Goal: Task Accomplishment & Management: Manage account settings

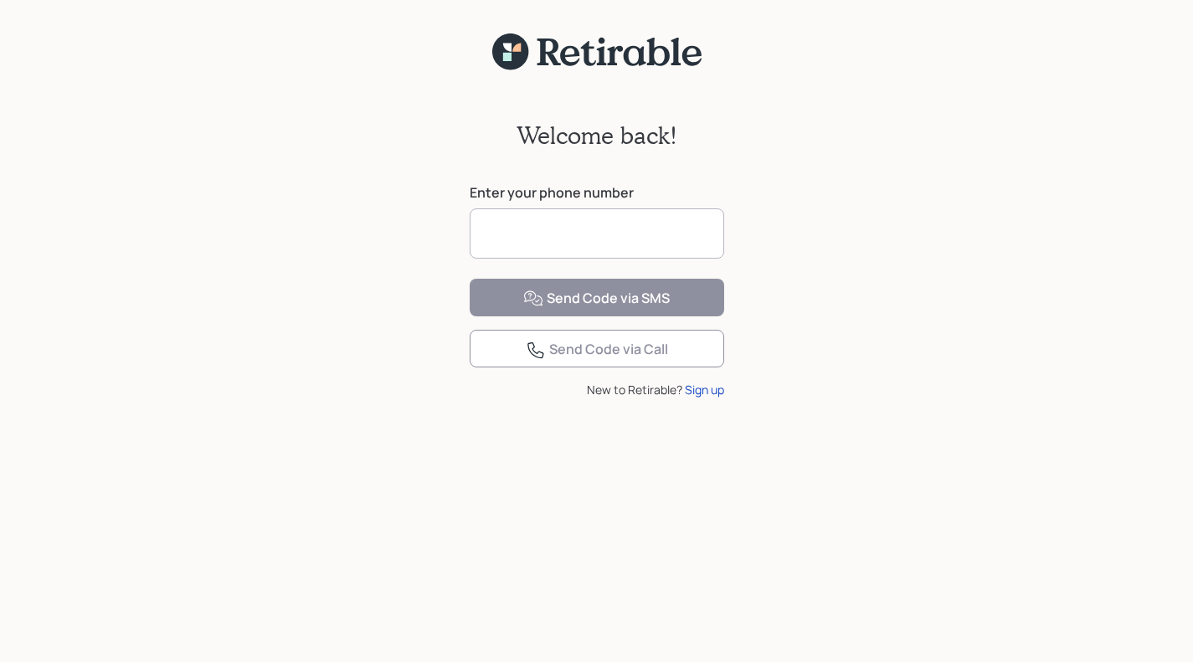
click at [528, 234] on input at bounding box center [597, 233] width 254 height 50
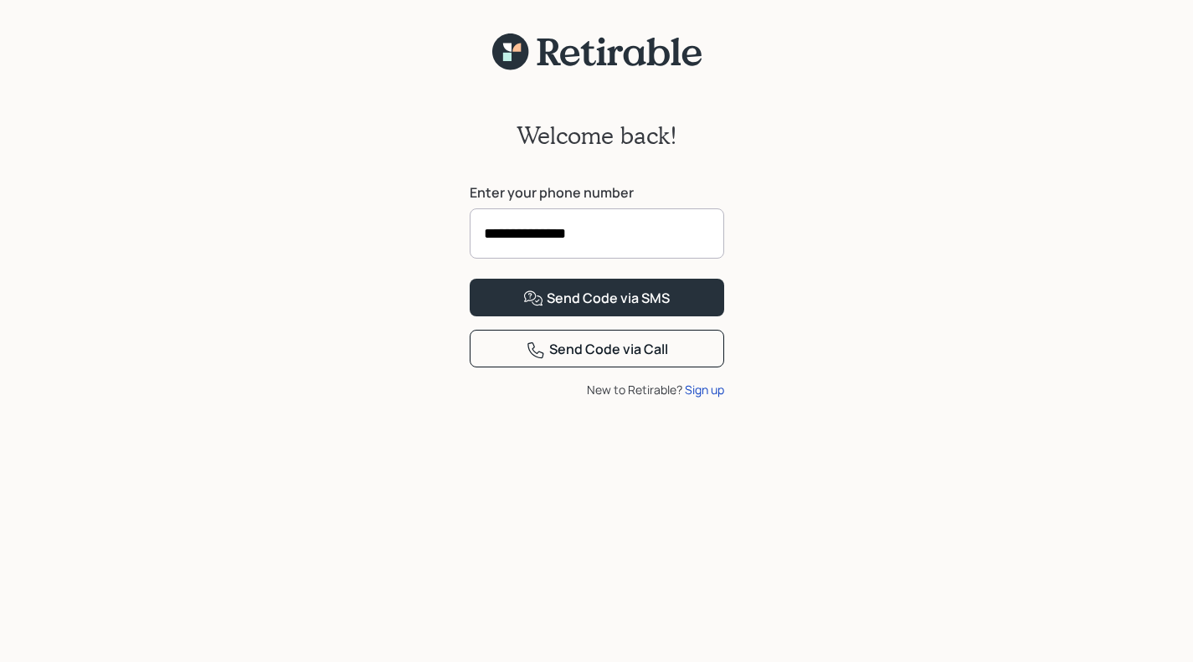
type input "**********"
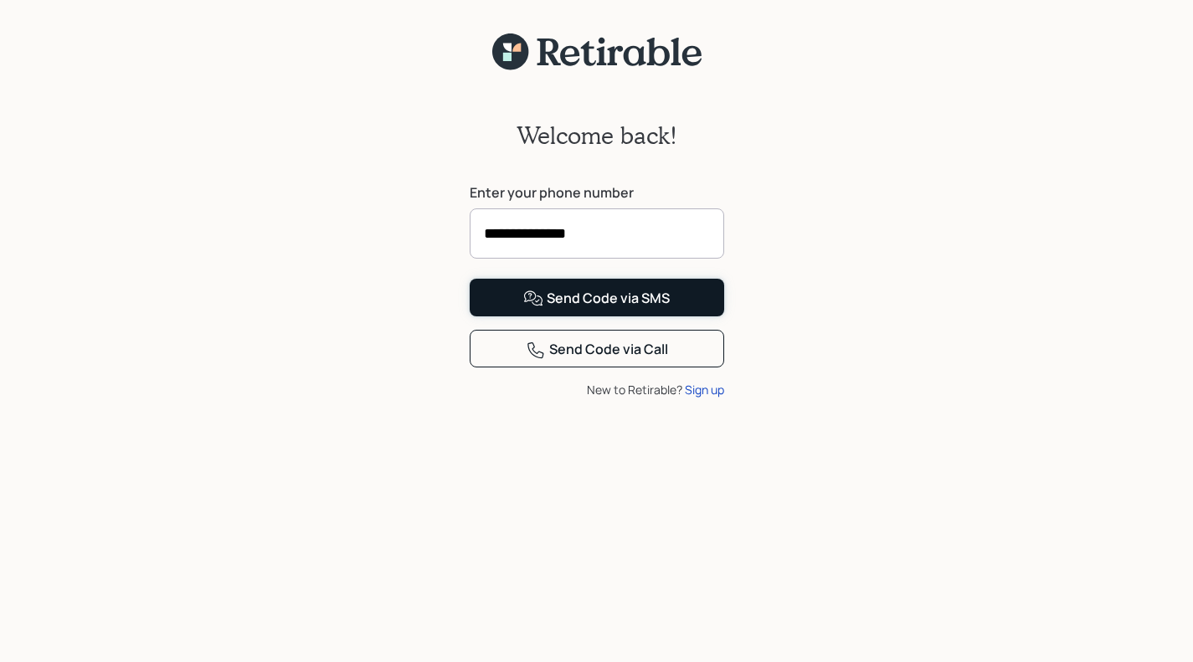
click at [620, 316] on button "Send Code via SMS" at bounding box center [597, 298] width 254 height 38
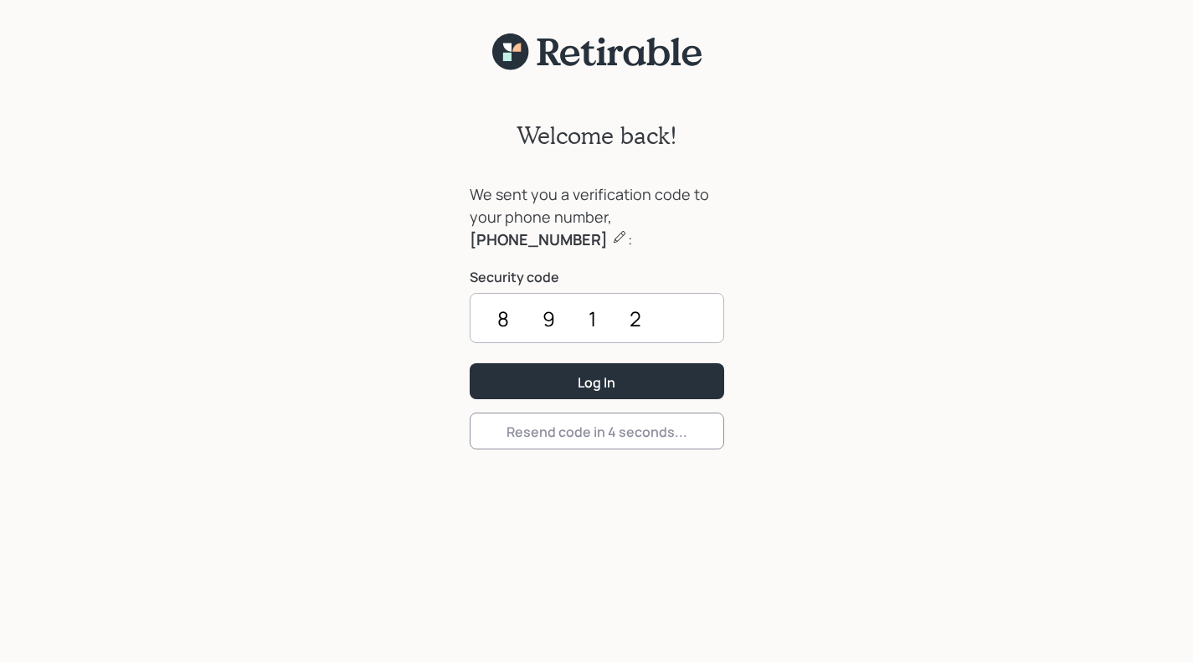
type input "8912"
click at [655, 383] on button "Log In" at bounding box center [597, 381] width 254 height 36
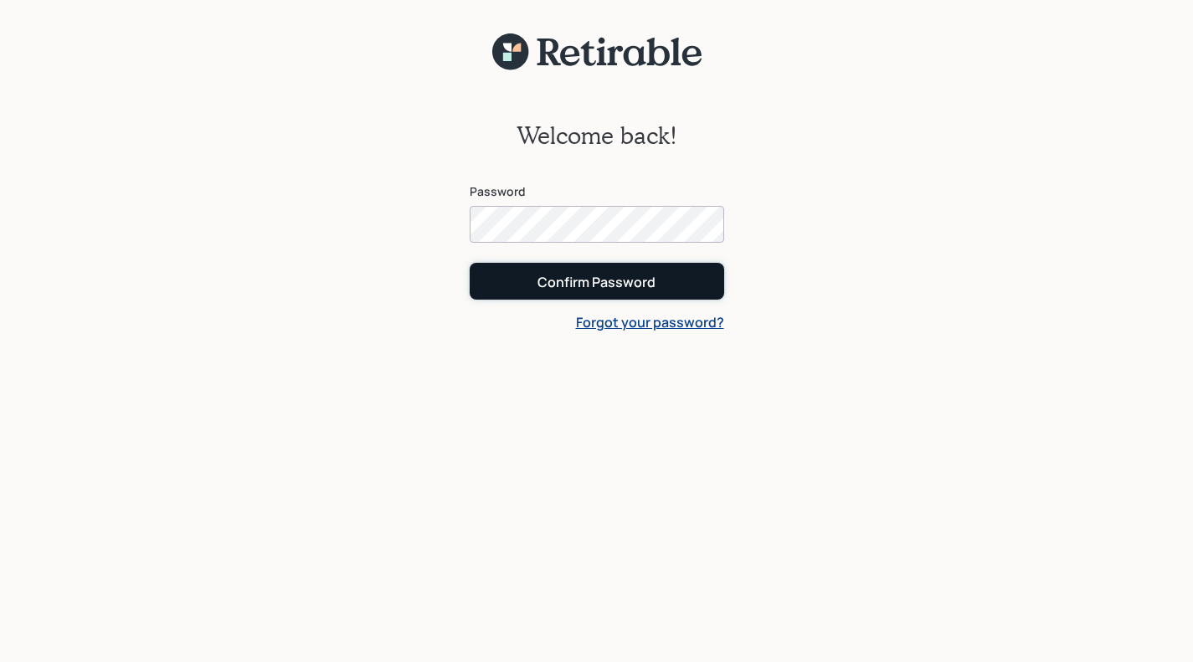
click at [644, 295] on button "Confirm Password" at bounding box center [597, 281] width 254 height 36
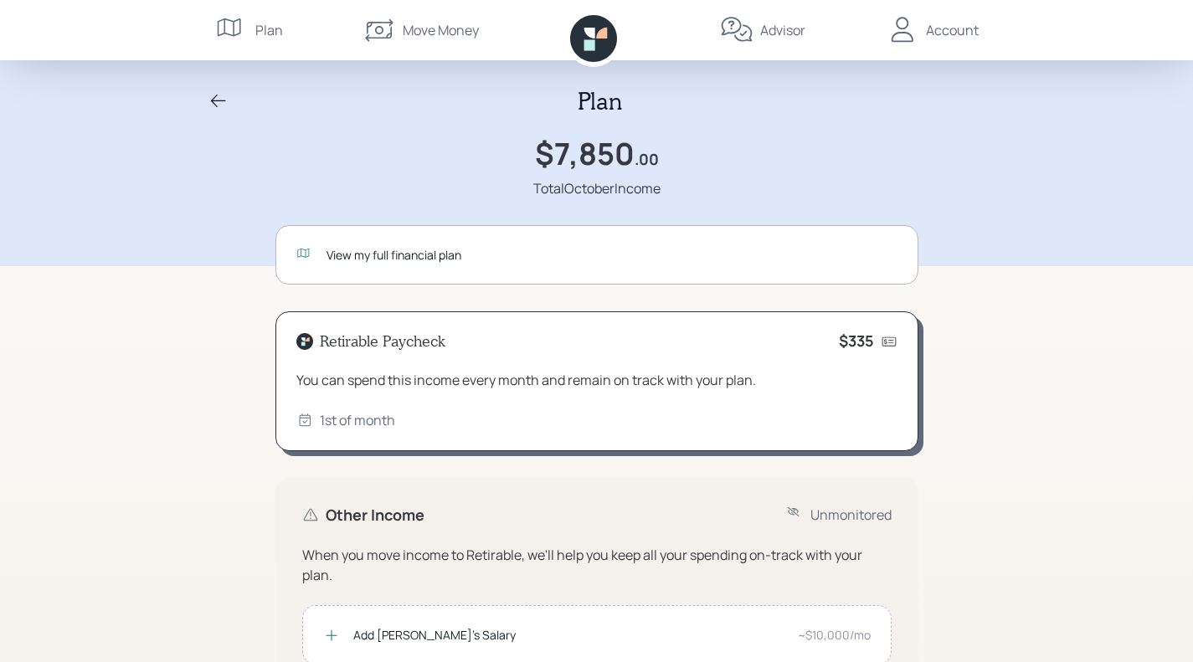
click at [349, 253] on div "View my full financial plan" at bounding box center [611, 255] width 571 height 18
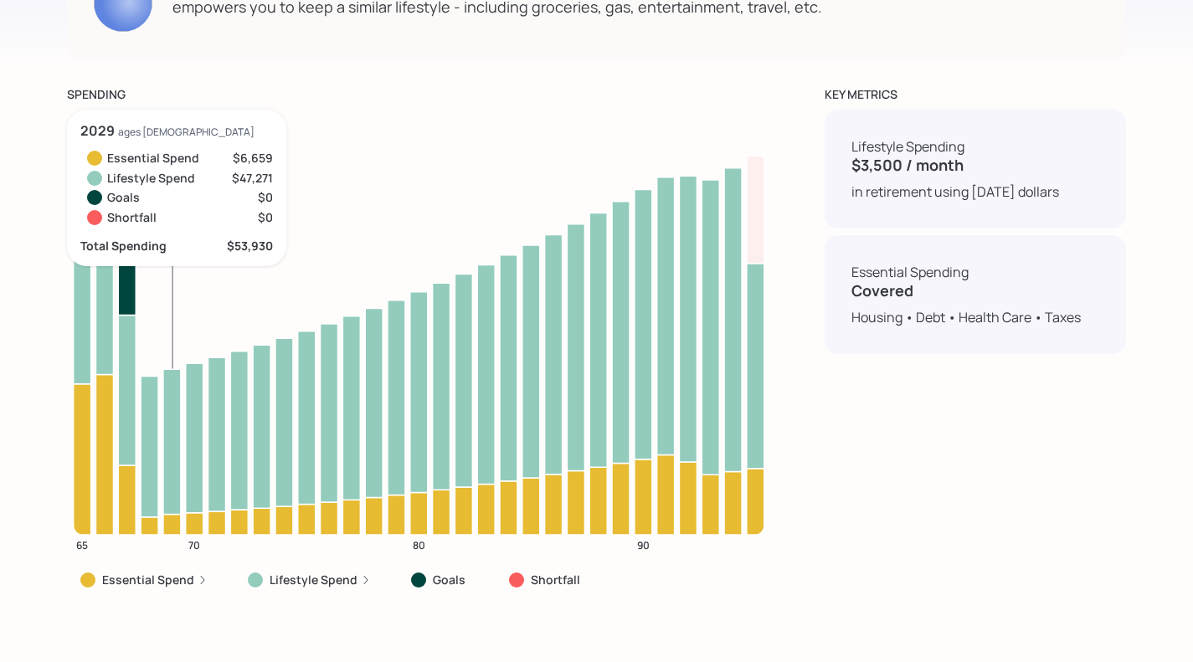
scroll to position [6359, 0]
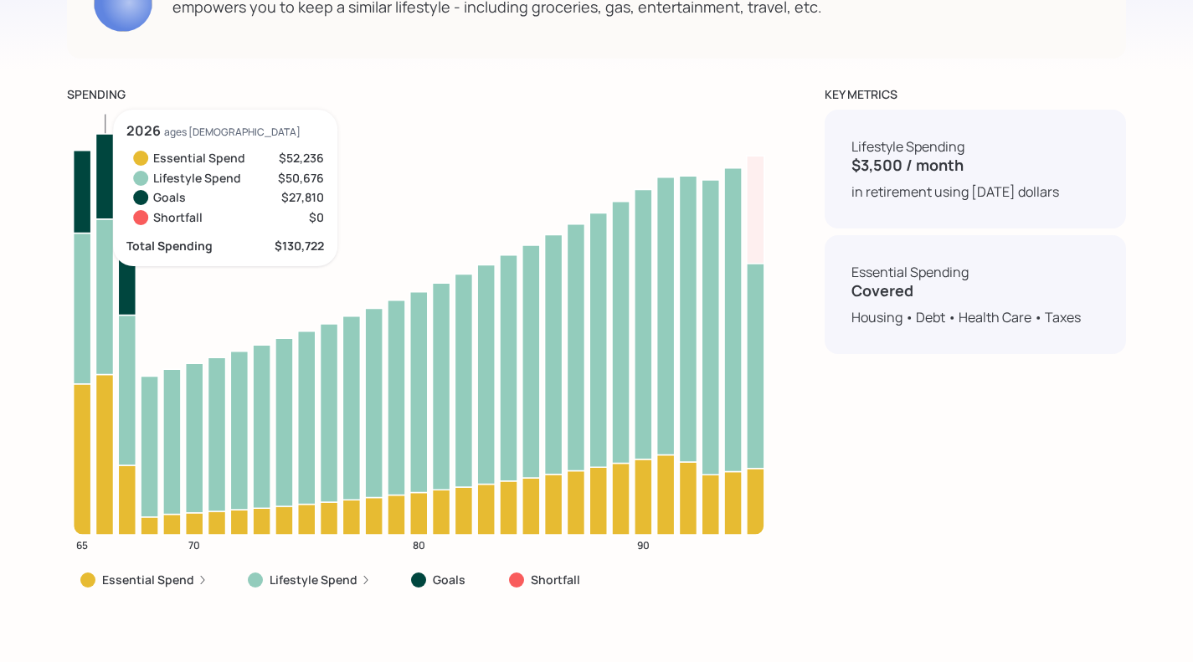
click at [108, 199] on icon at bounding box center [104, 176] width 18 height 85
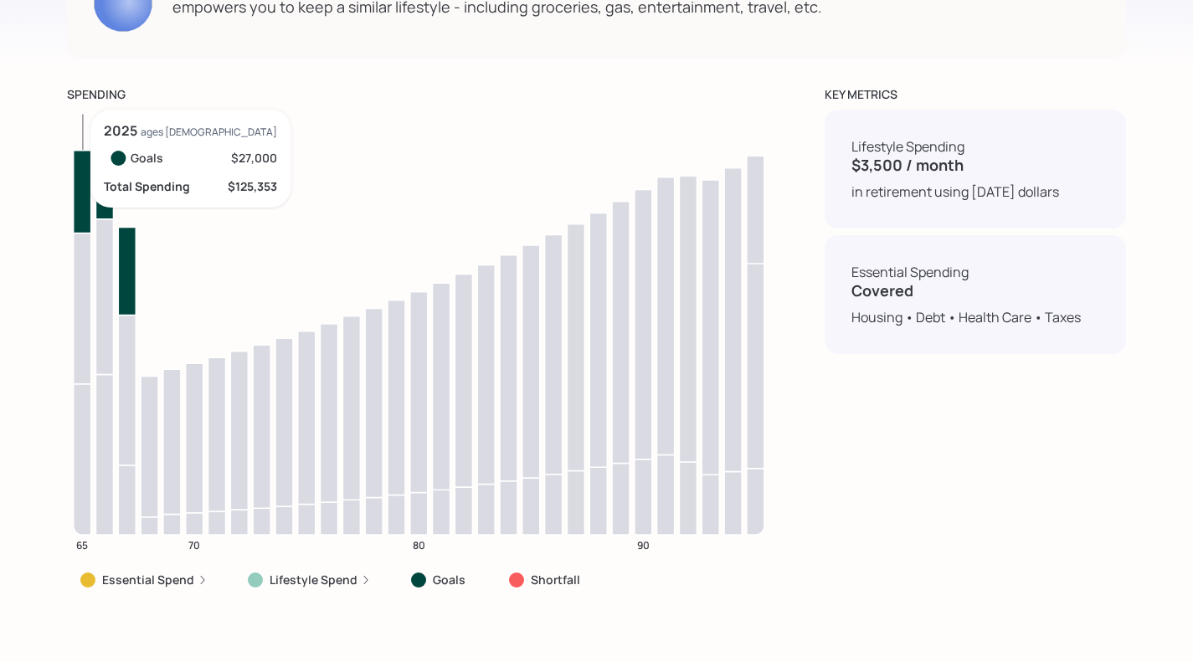
click at [82, 208] on icon at bounding box center [83, 192] width 18 height 83
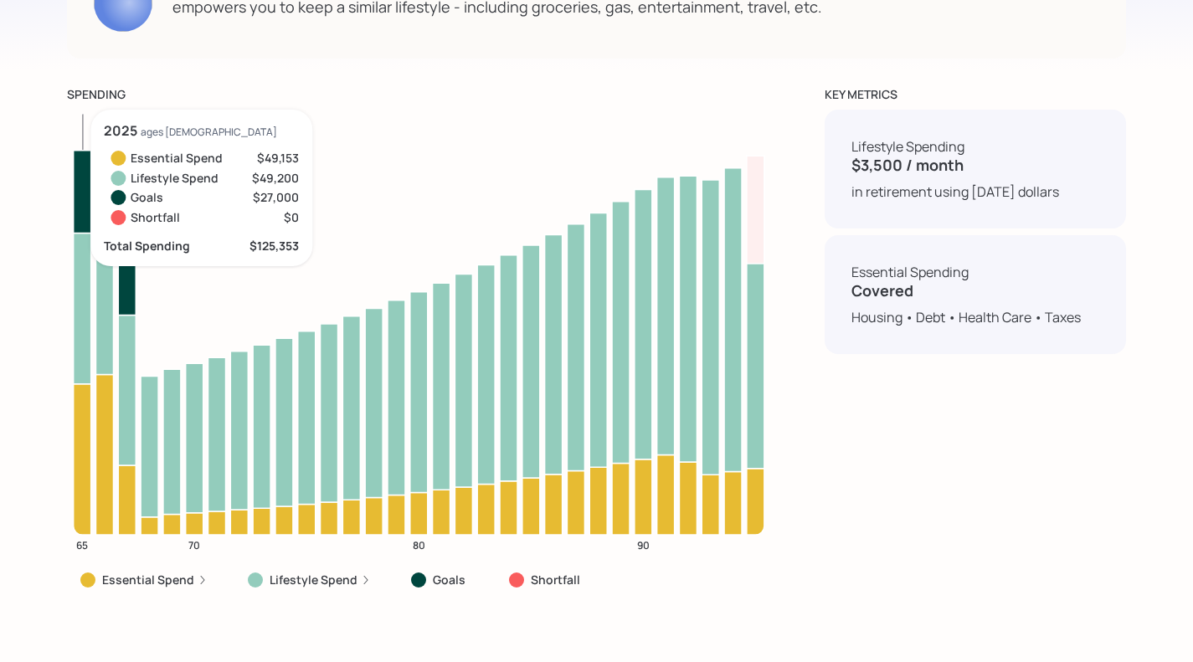
click at [82, 211] on icon at bounding box center [83, 192] width 18 height 83
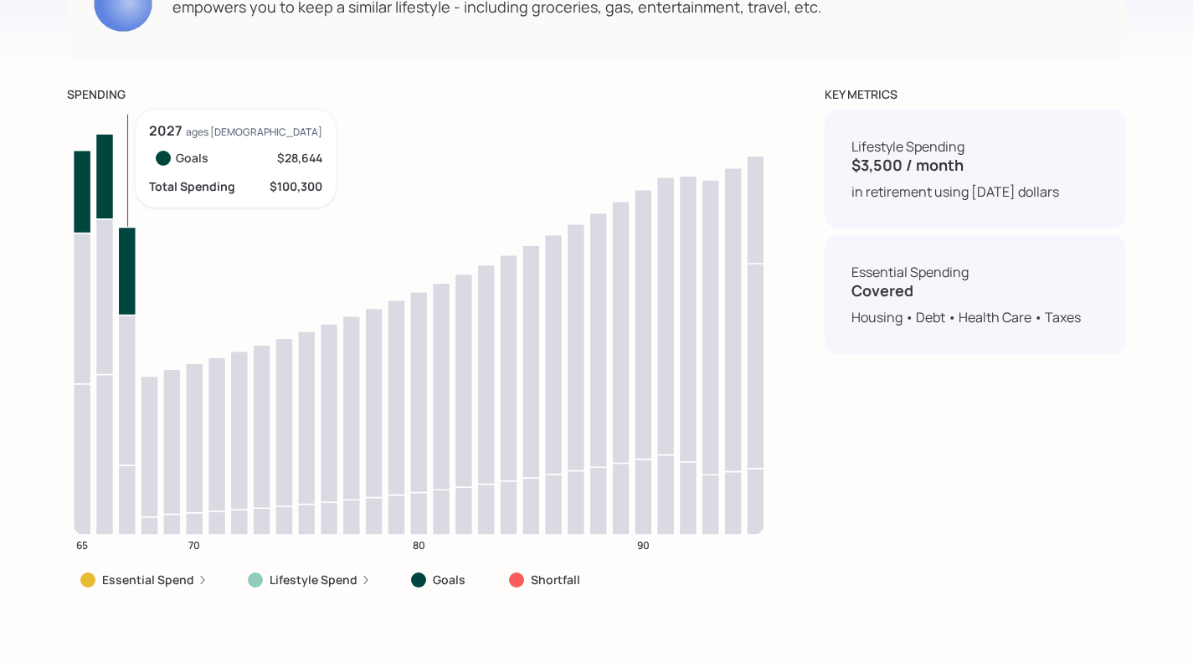
click at [131, 275] on icon at bounding box center [127, 272] width 18 height 88
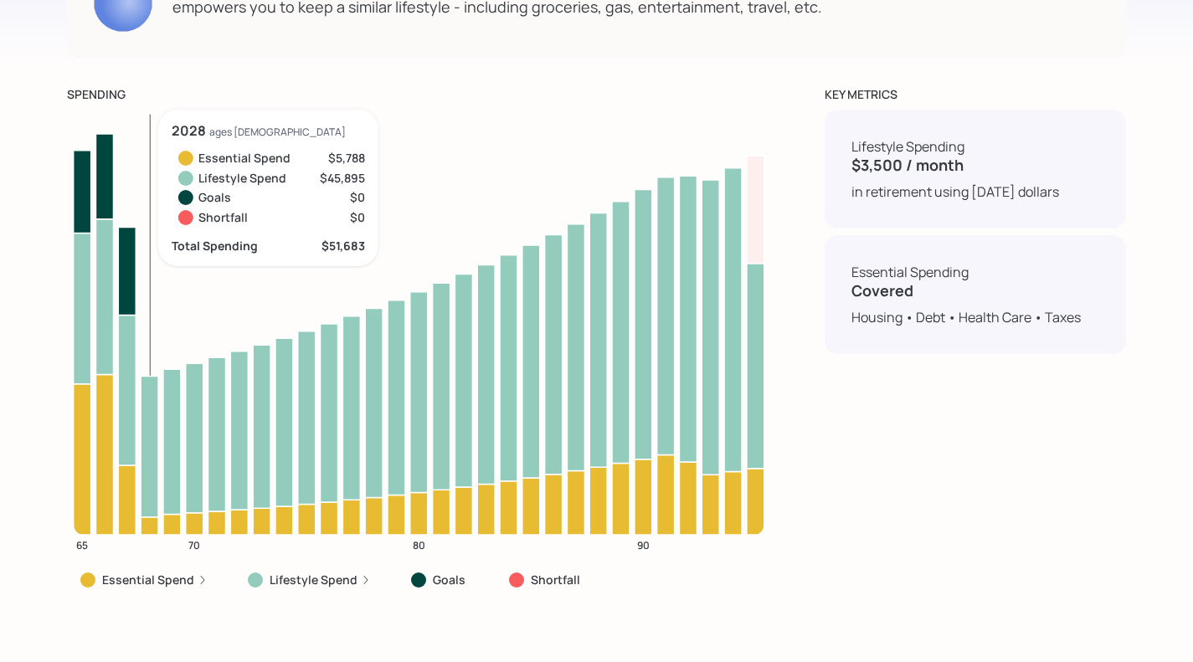
click at [151, 424] on icon at bounding box center [150, 447] width 18 height 141
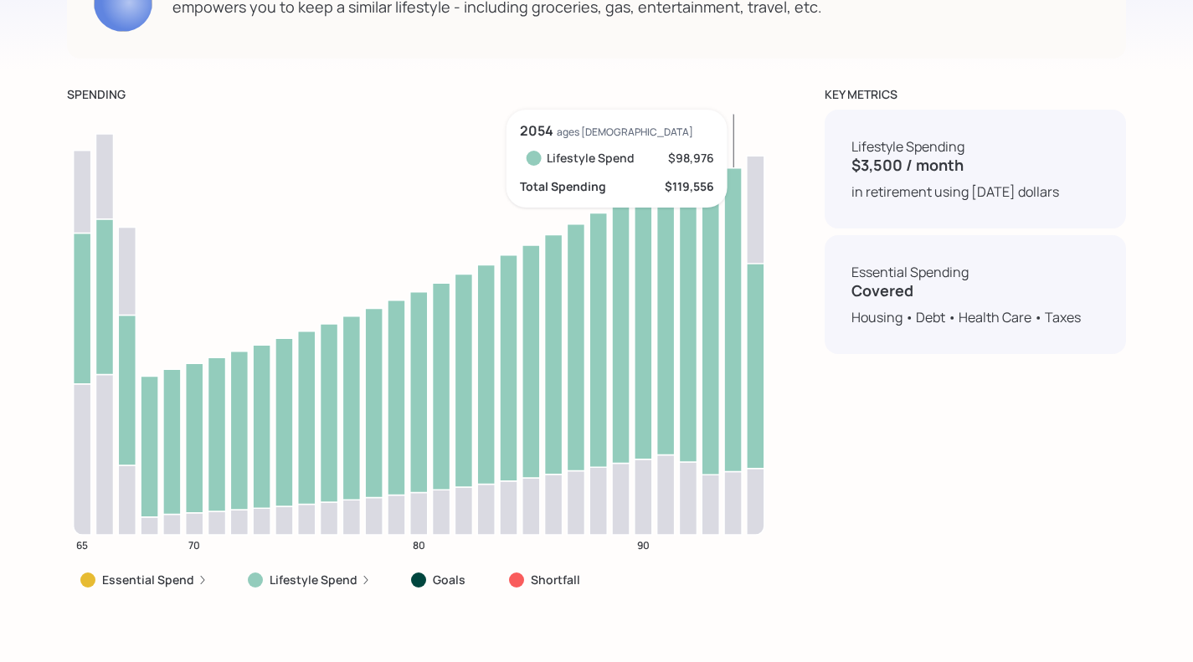
click at [731, 302] on icon at bounding box center [733, 320] width 18 height 304
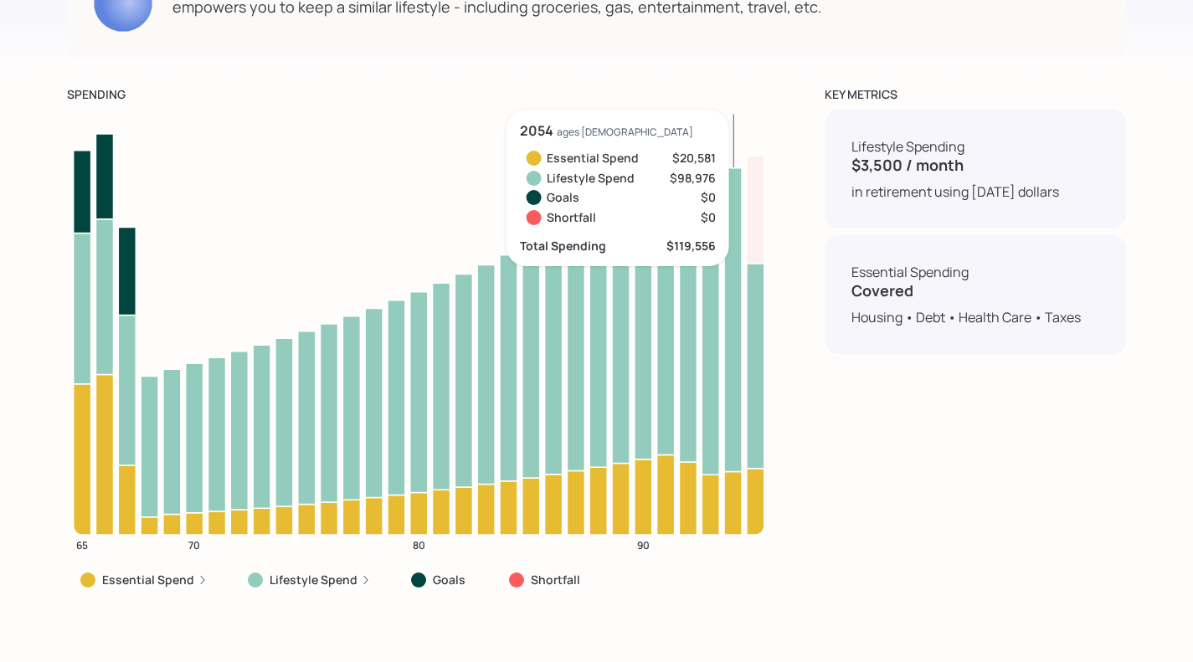
click at [731, 302] on icon at bounding box center [733, 320] width 18 height 304
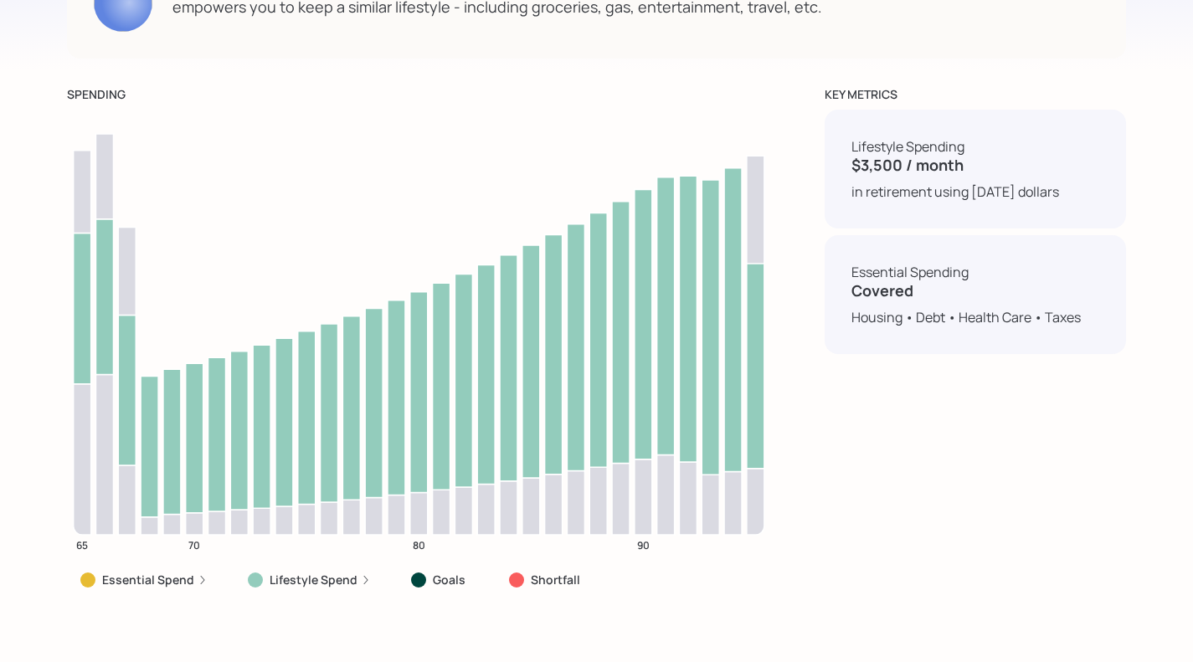
click at [290, 103] on div "SPENDING" at bounding box center [419, 94] width 704 height 18
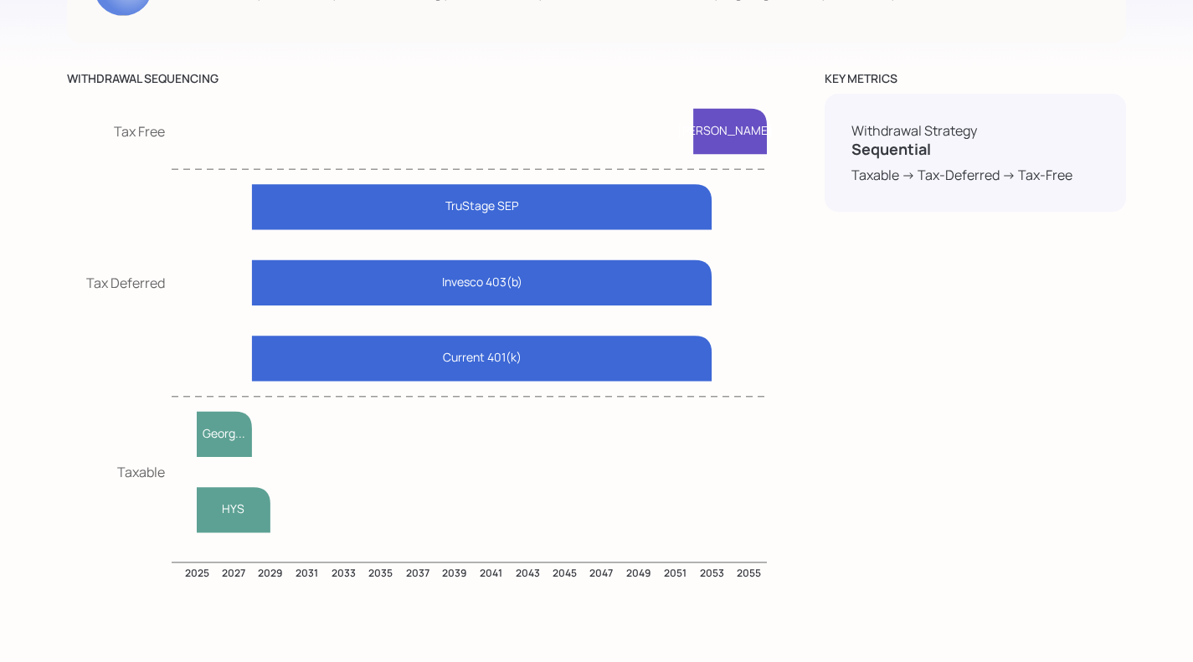
scroll to position [8122, 0]
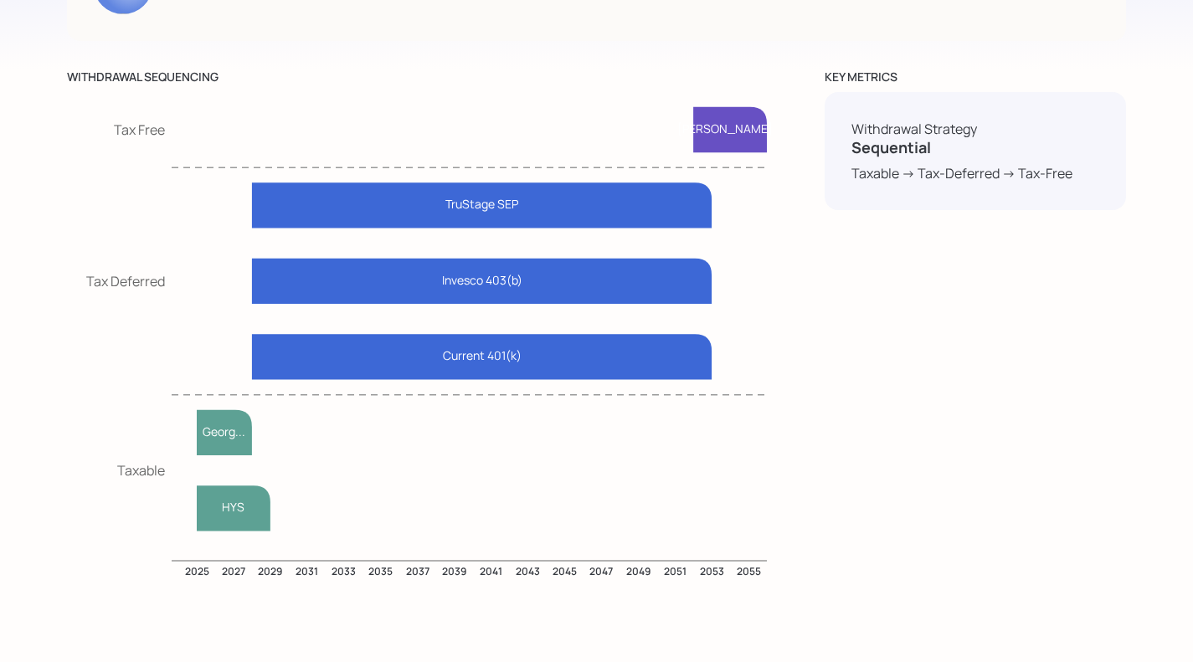
click at [220, 455] on icon at bounding box center [224, 432] width 55 height 45
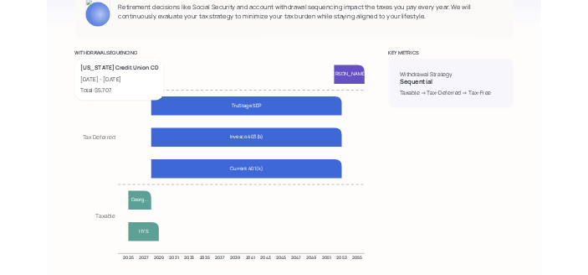
scroll to position [8075, 0]
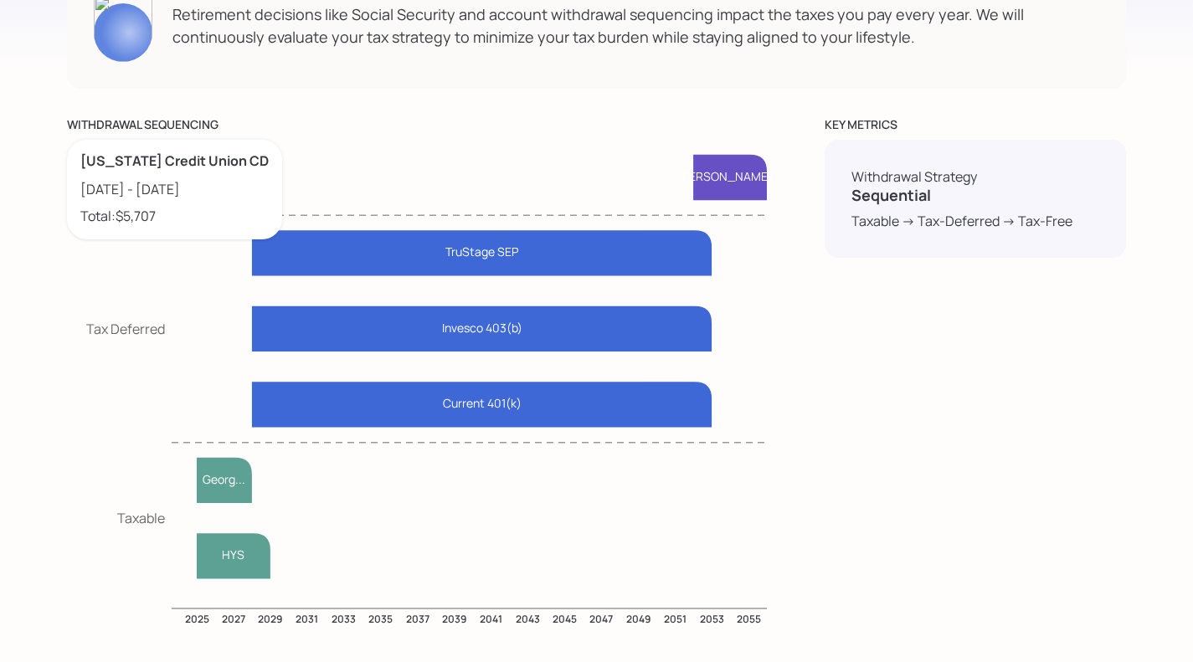
click at [234, 578] on icon at bounding box center [234, 555] width 74 height 45
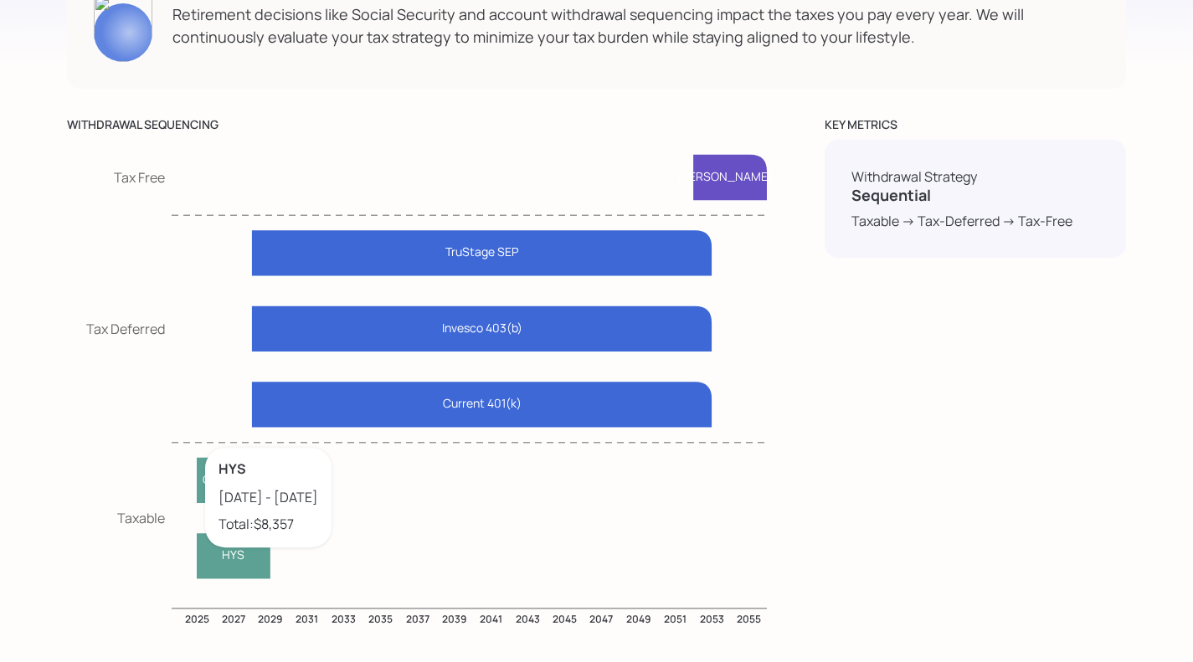
click at [241, 578] on icon at bounding box center [234, 555] width 74 height 45
click at [84, 544] on icon "2025 2027 2029 2031 2033 2035 2037 2039 2041 2043 2045 2047 2049 2051 2053 2055…" at bounding box center [419, 389] width 704 height 498
click at [337, 419] on icon at bounding box center [482, 404] width 460 height 45
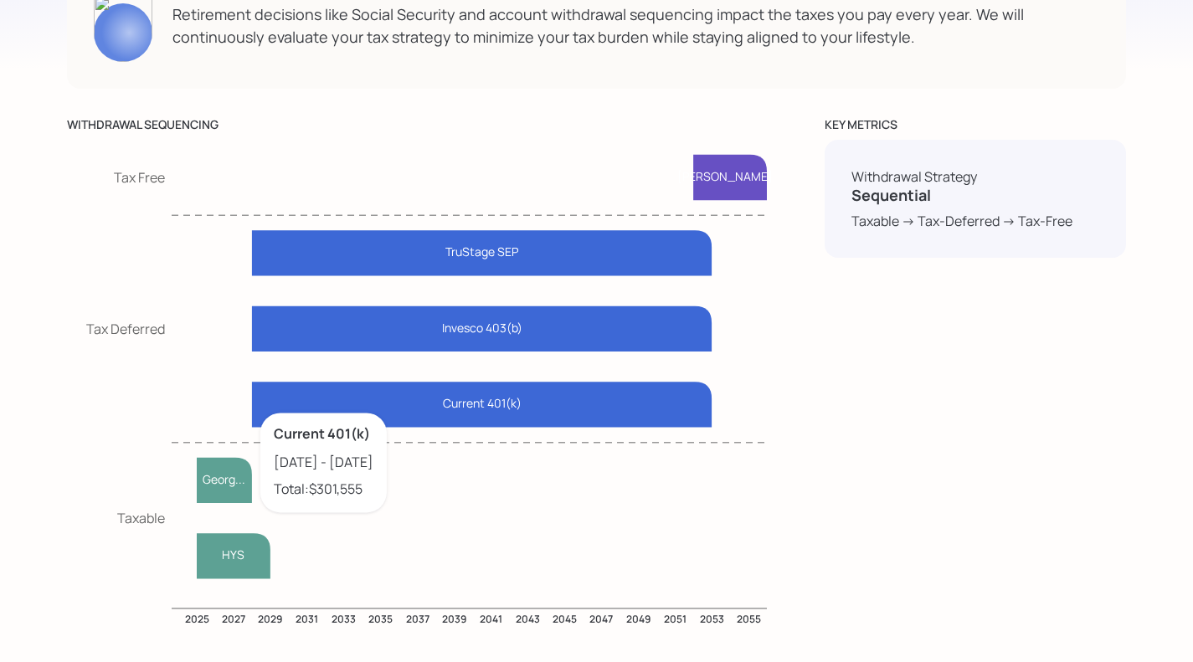
click at [284, 351] on icon at bounding box center [482, 328] width 460 height 45
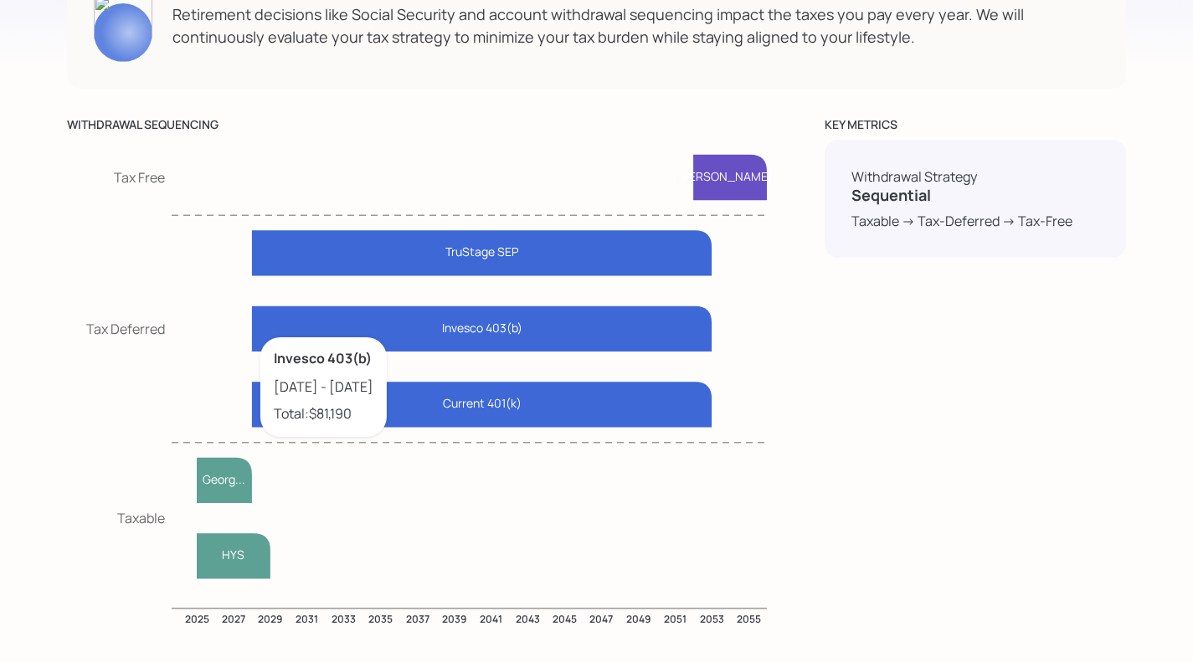
click at [461, 427] on icon at bounding box center [482, 404] width 460 height 45
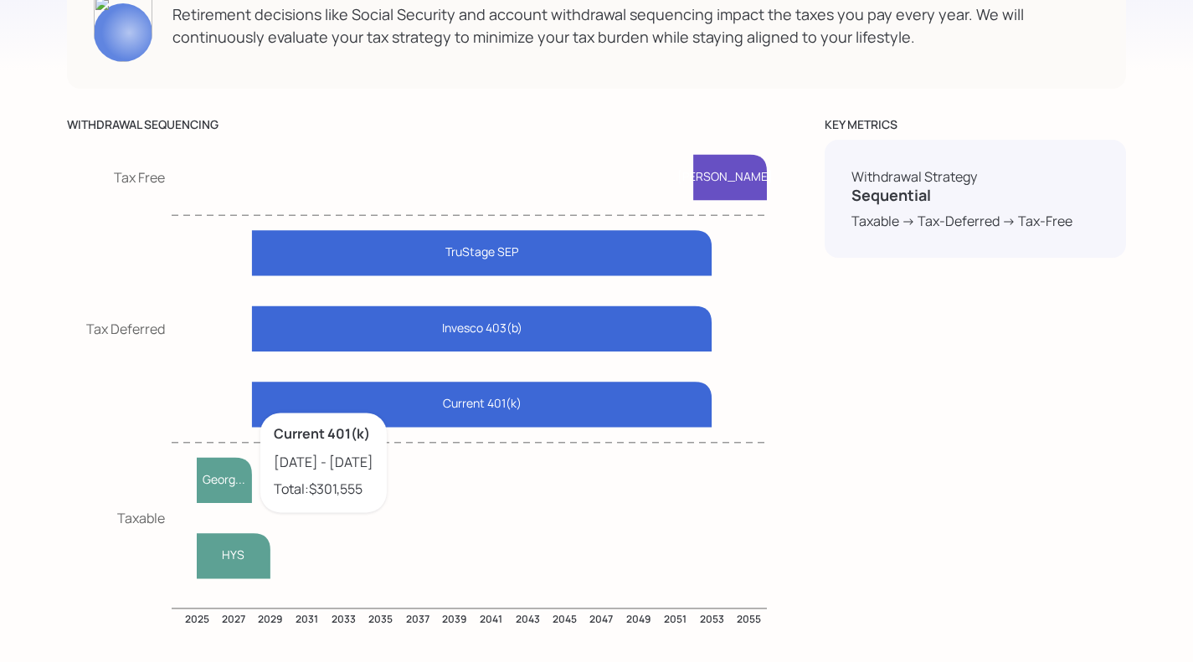
click at [285, 265] on icon at bounding box center [482, 252] width 460 height 45
